Goal: Navigation & Orientation: Find specific page/section

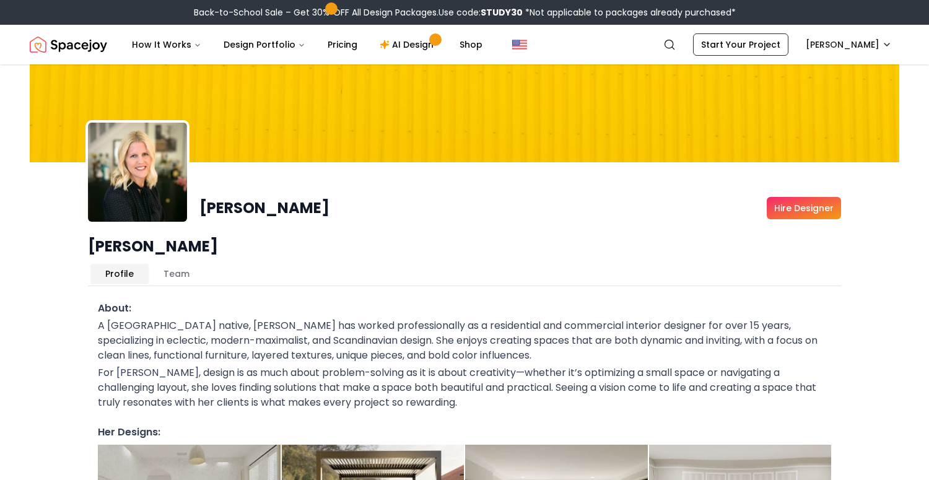
scroll to position [48, 0]
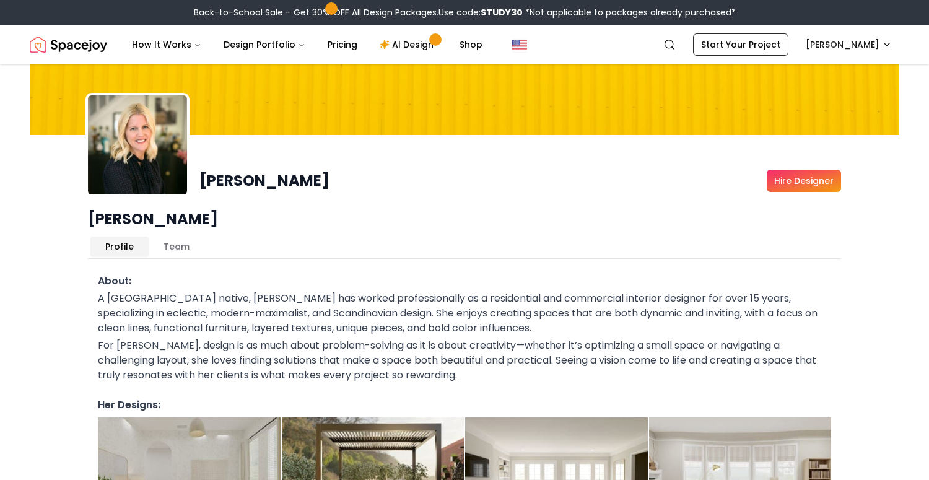
click at [172, 250] on button "Team" at bounding box center [177, 247] width 56 height 20
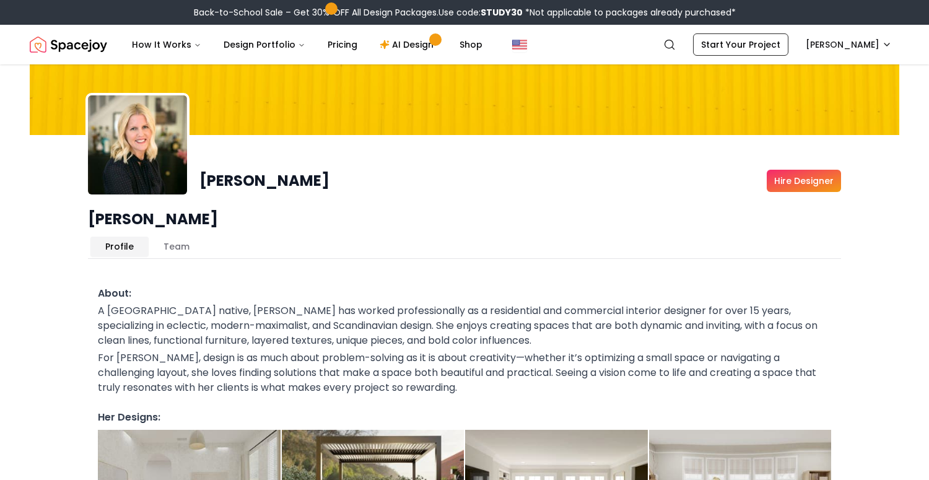
click at [125, 249] on button "Profile" at bounding box center [119, 247] width 58 height 20
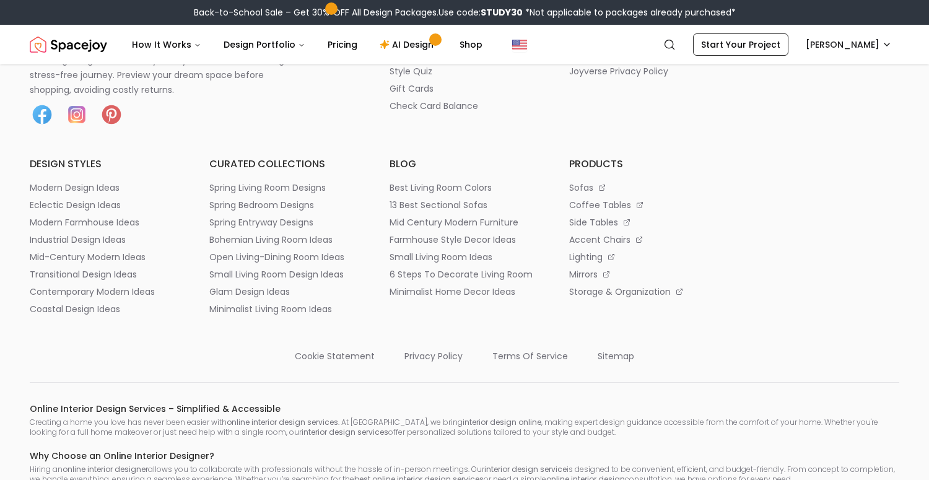
scroll to position [629, 0]
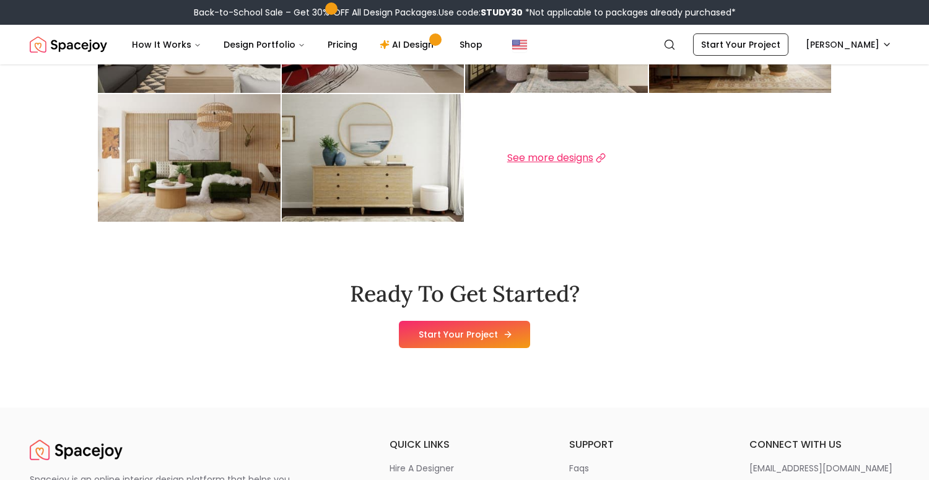
click at [469, 333] on link "Start Your Project" at bounding box center [464, 334] width 131 height 27
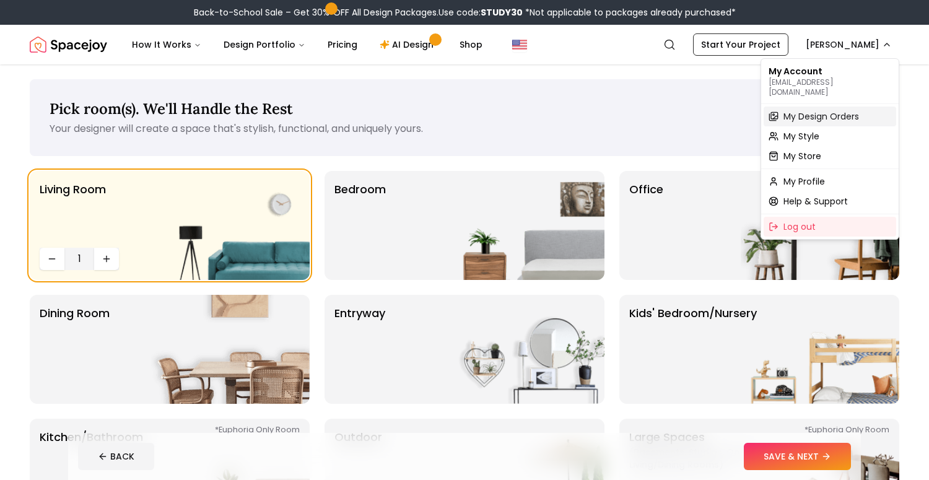
click at [817, 110] on span "My Design Orders" at bounding box center [821, 116] width 76 height 12
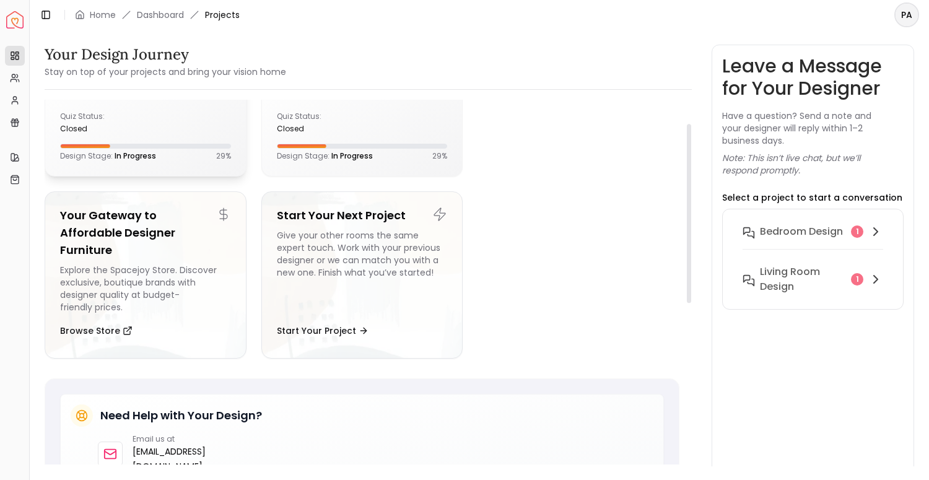
scroll to position [58, 0]
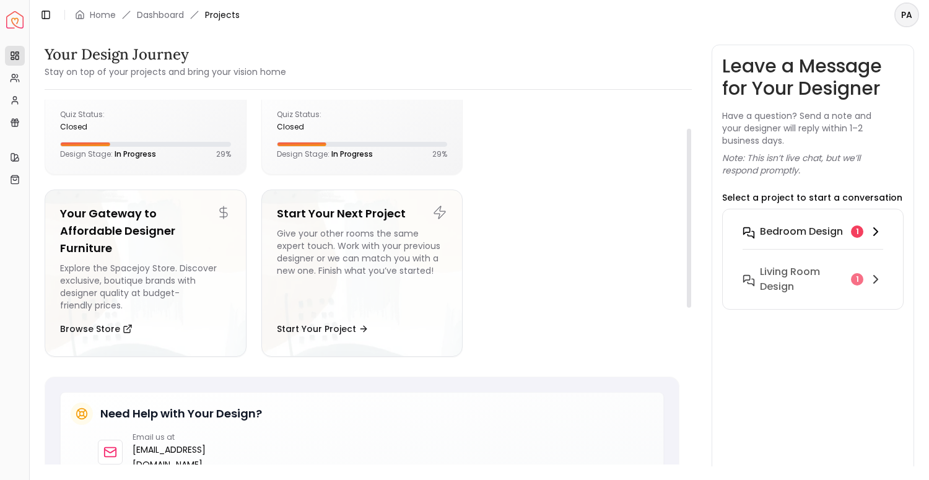
click at [790, 238] on h6 "Bedroom design" at bounding box center [801, 231] width 83 height 15
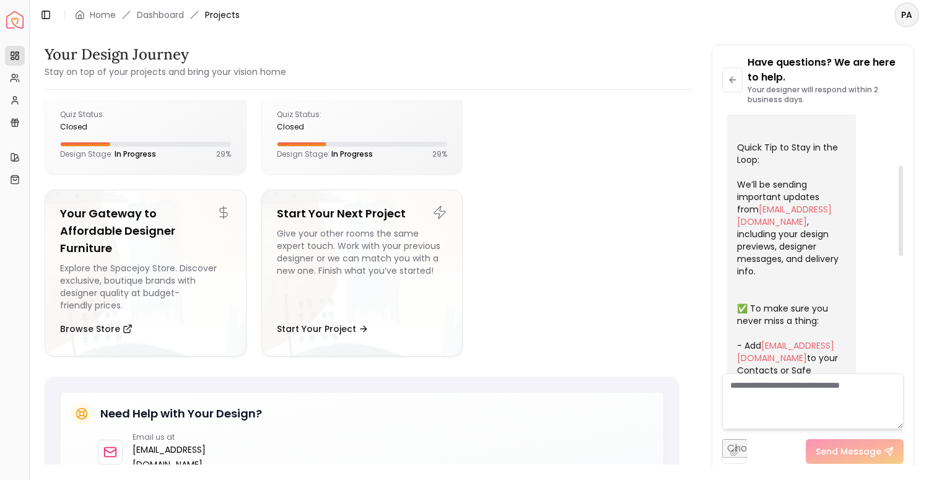
scroll to position [144, 0]
drag, startPoint x: 751, startPoint y: 223, endPoint x: 778, endPoint y: 256, distance: 42.3
click at [778, 256] on div "Welcome aboard! 🎉 You’re all set — our team is excited to bring your dream spac…" at bounding box center [790, 369] width 106 height 656
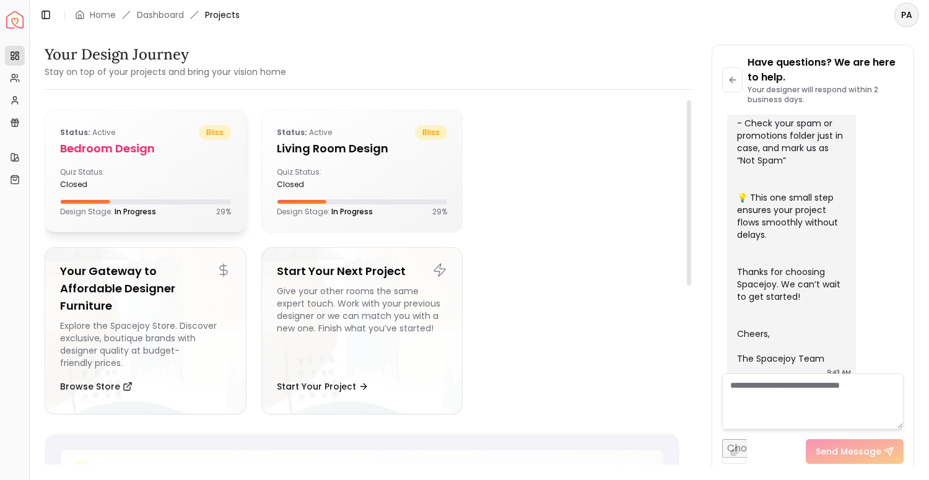
scroll to position [0, 0]
click at [196, 183] on div "Quiz Status: closed" at bounding box center [145, 178] width 171 height 22
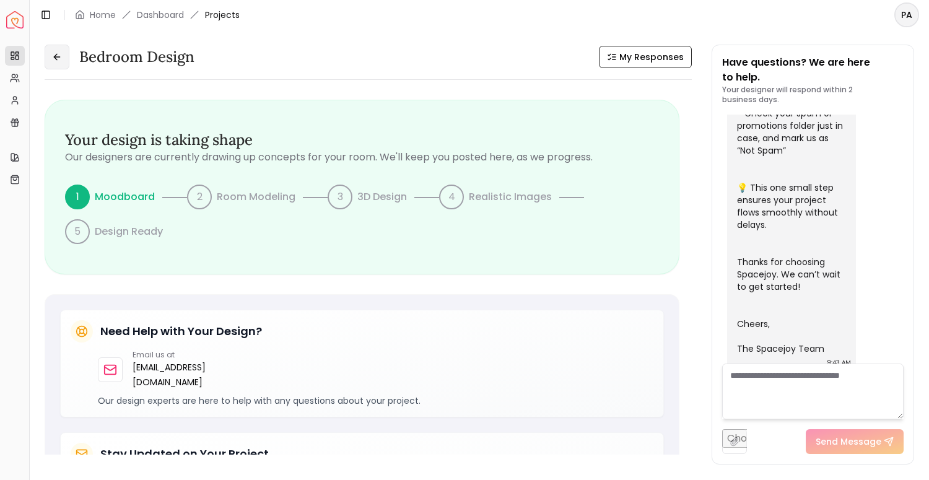
click at [56, 48] on button at bounding box center [57, 57] width 25 height 25
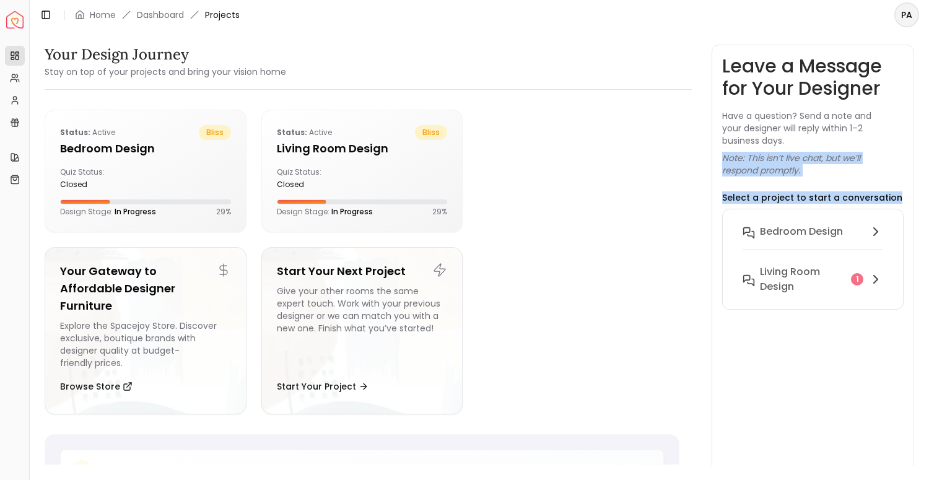
drag, startPoint x: 861, startPoint y: 135, endPoint x: 851, endPoint y: 206, distance: 71.3
click at [851, 206] on div "Leave a Message for Your Designer Have a question? Send a note and your designe…" at bounding box center [812, 259] width 181 height 409
click at [832, 266] on h6 "Living Room design" at bounding box center [803, 279] width 86 height 30
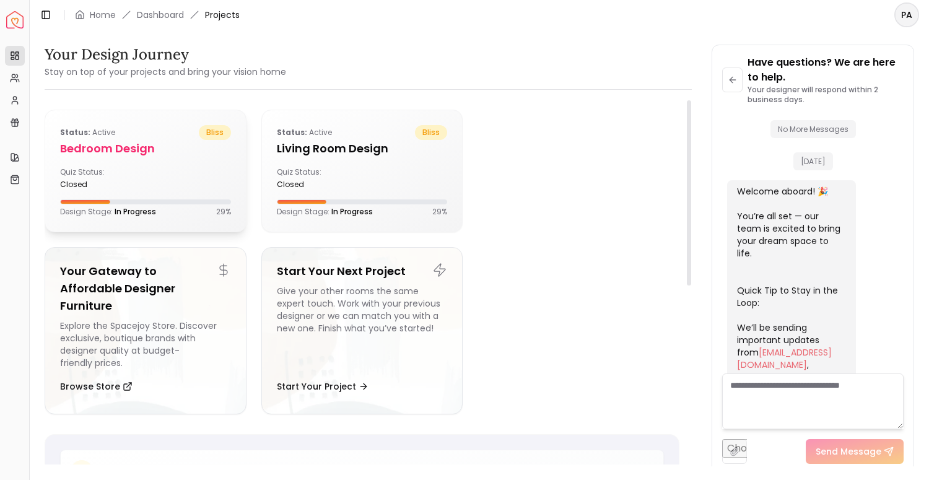
click at [176, 177] on div "Quiz Status: closed" at bounding box center [145, 178] width 171 height 22
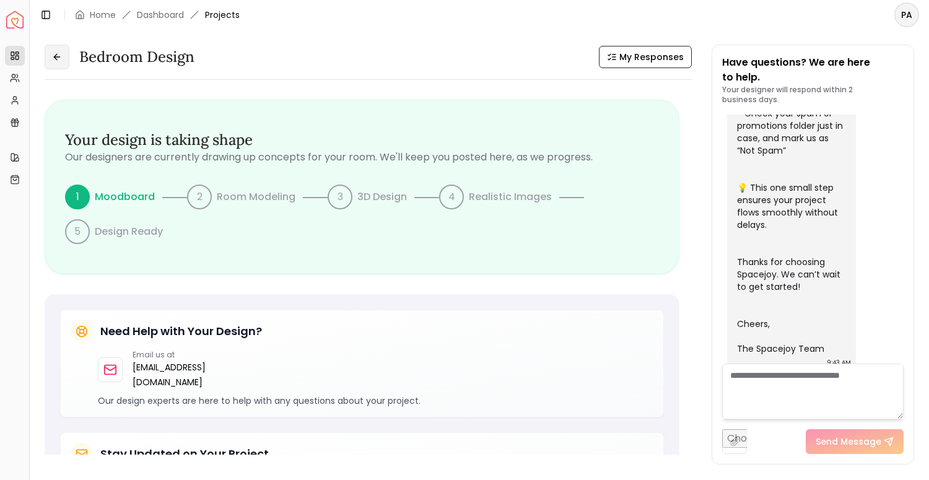
click at [62, 64] on button at bounding box center [57, 57] width 25 height 25
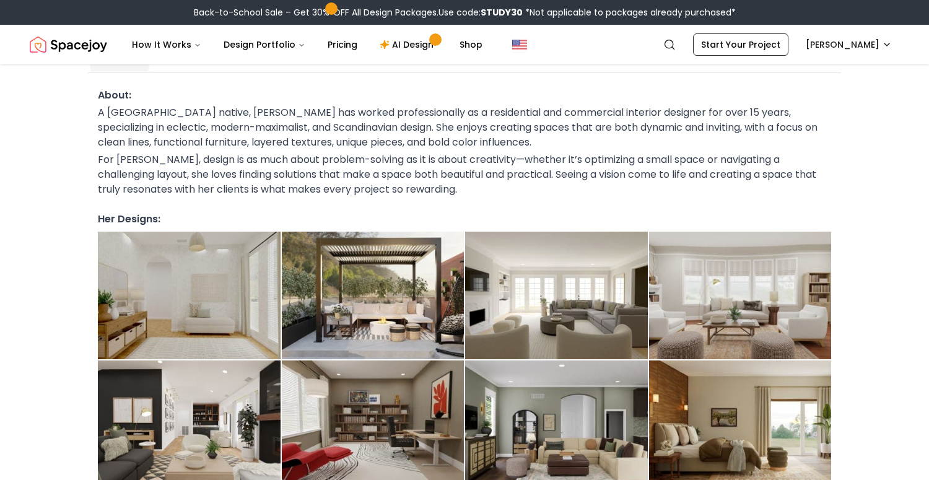
scroll to position [269, 0]
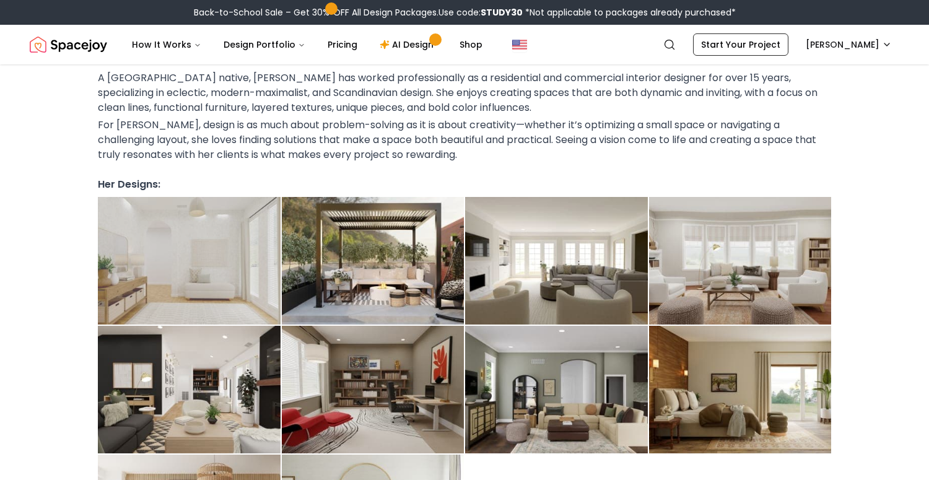
click at [228, 280] on img at bounding box center [189, 261] width 183 height 128
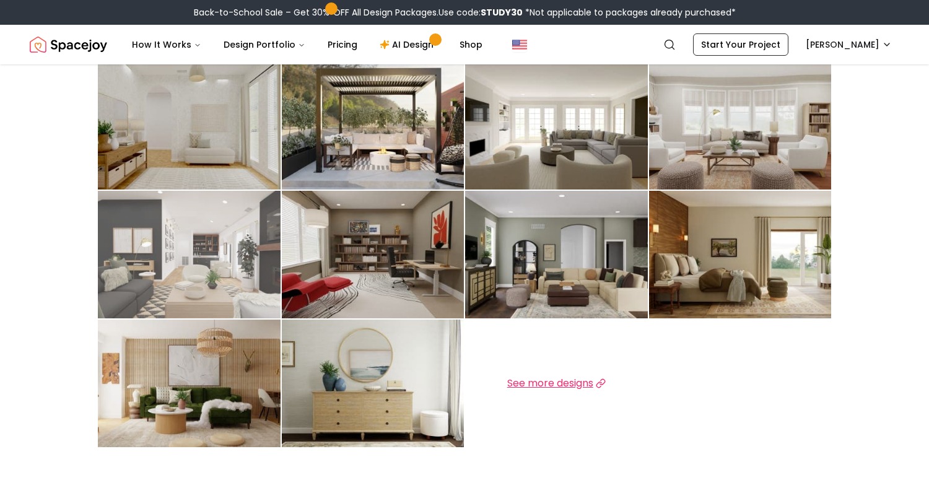
scroll to position [663, 0]
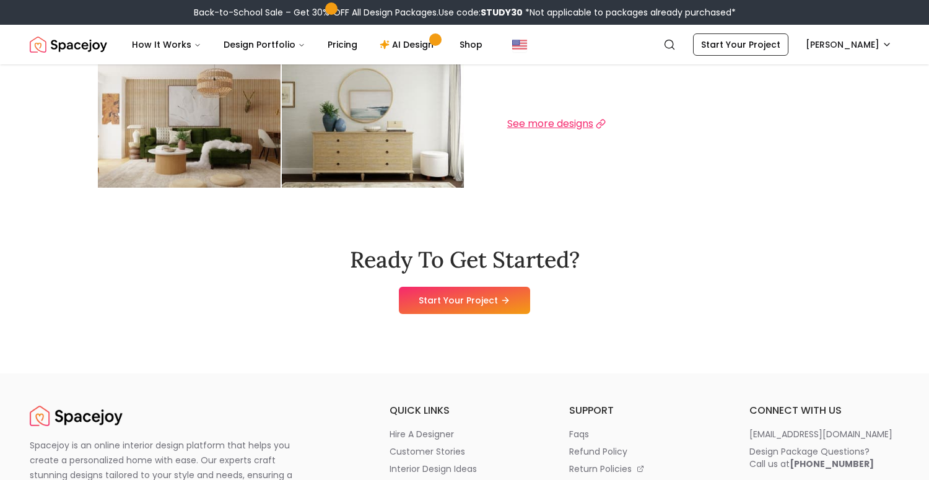
click at [549, 126] on span "See more designs" at bounding box center [550, 123] width 86 height 15
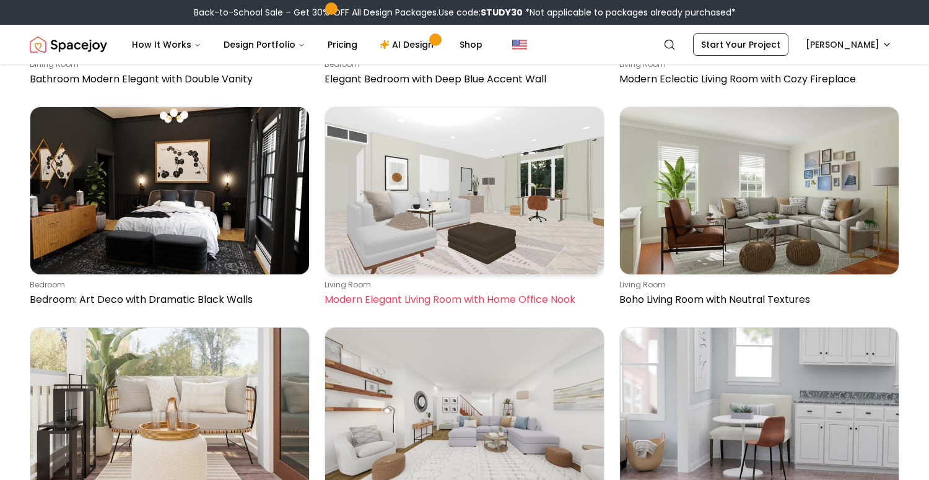
scroll to position [1140, 0]
